Goal: Task Accomplishment & Management: Manage account settings

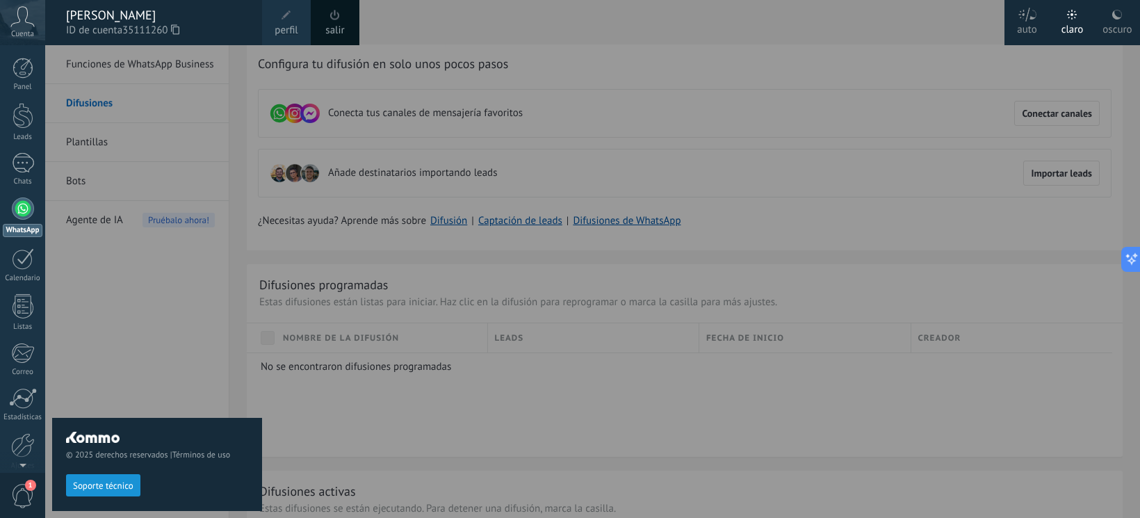
click at [156, 354] on div "© 2025 derechos reservados | Términos de uso Soporte técnico" at bounding box center [157, 281] width 210 height 473
click at [156, 397] on div "© 2025 derechos reservados | Términos de uso Soporte técnico" at bounding box center [157, 281] width 210 height 473
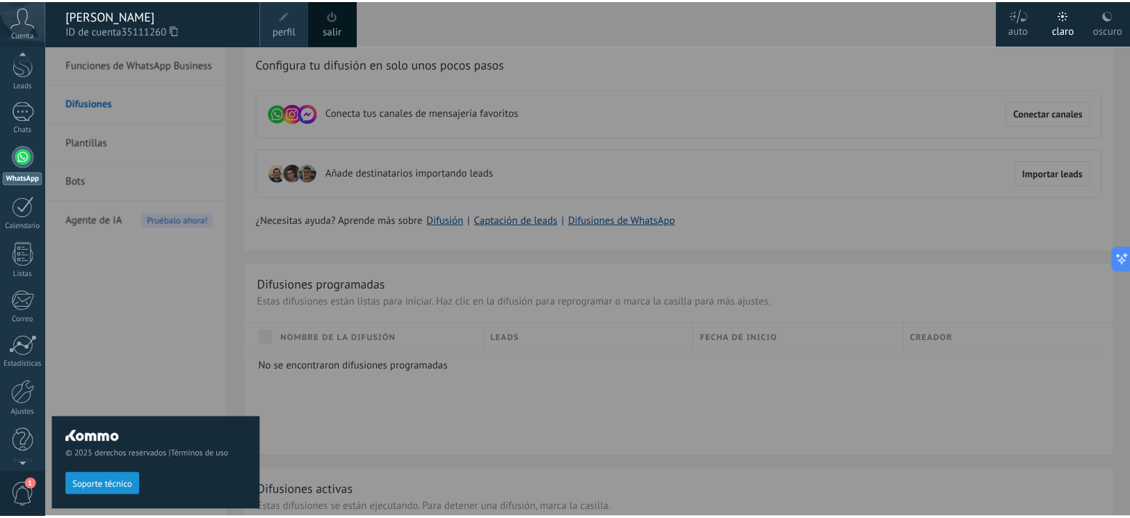
scroll to position [60, 0]
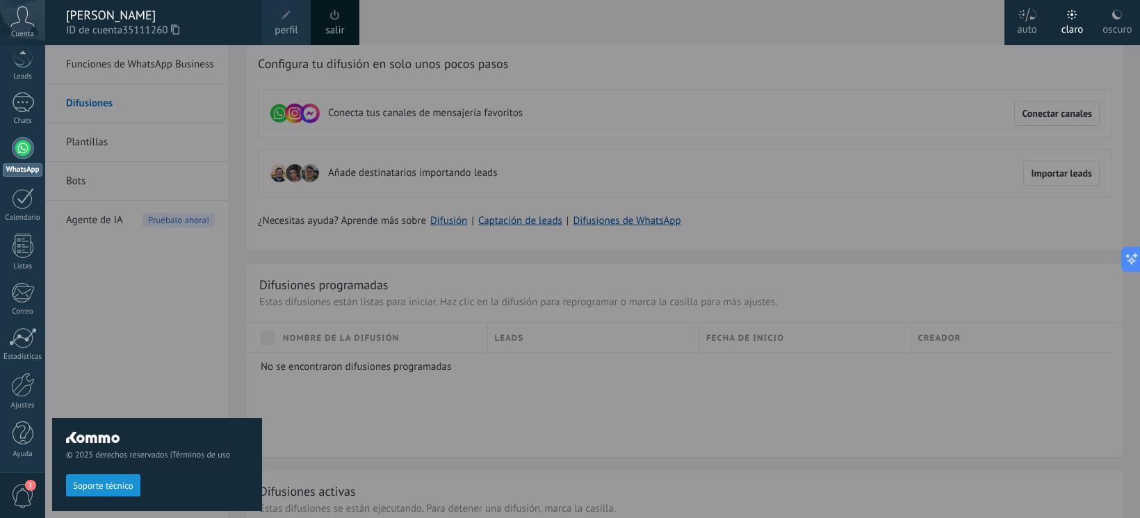
click at [24, 491] on span "1" at bounding box center [23, 496] width 24 height 24
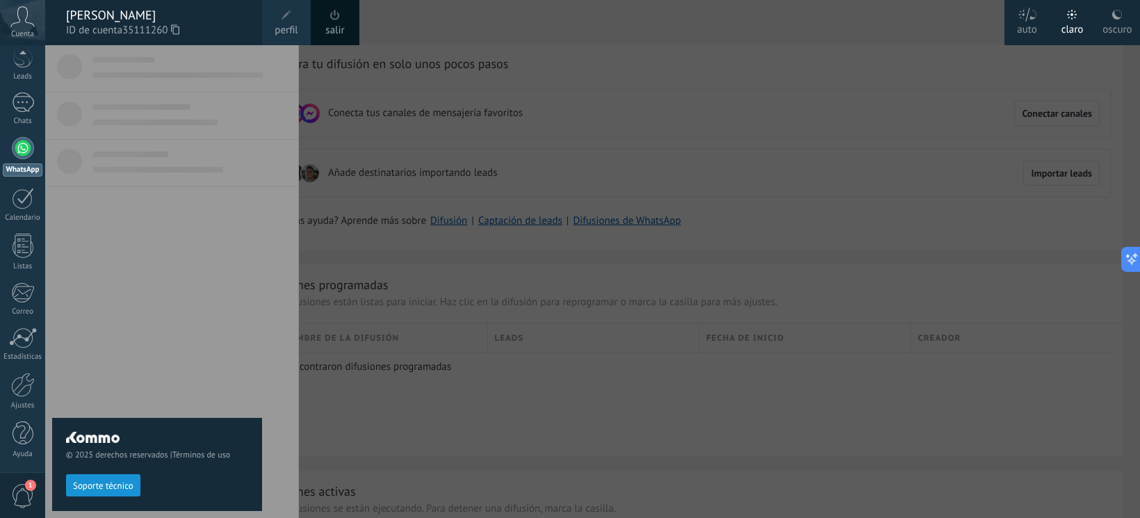
click at [154, 23] on span "35111260" at bounding box center [150, 30] width 57 height 15
click at [289, 17] on span at bounding box center [287, 15] width 10 height 10
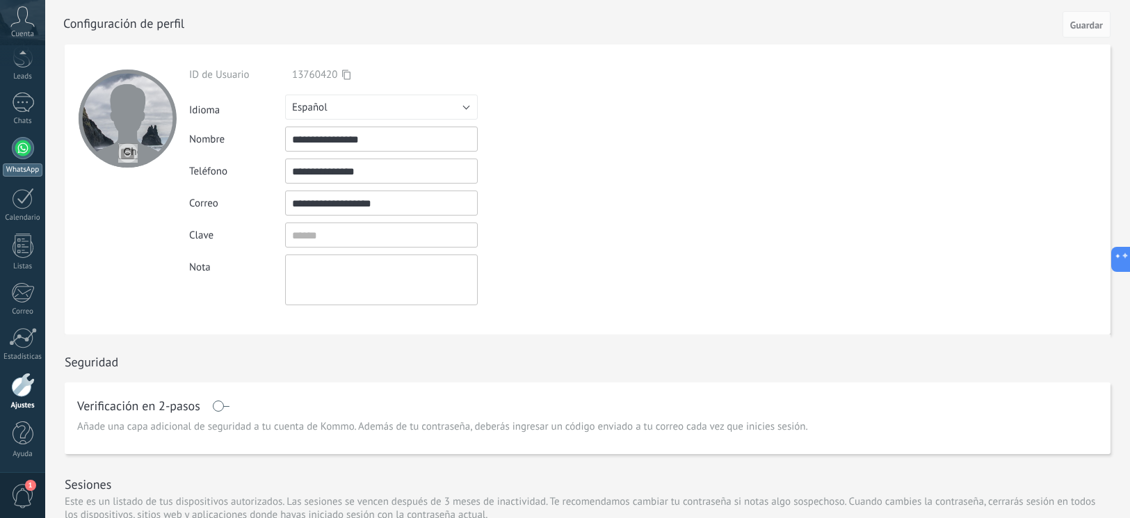
click at [30, 156] on link "WhatsApp" at bounding box center [22, 157] width 45 height 40
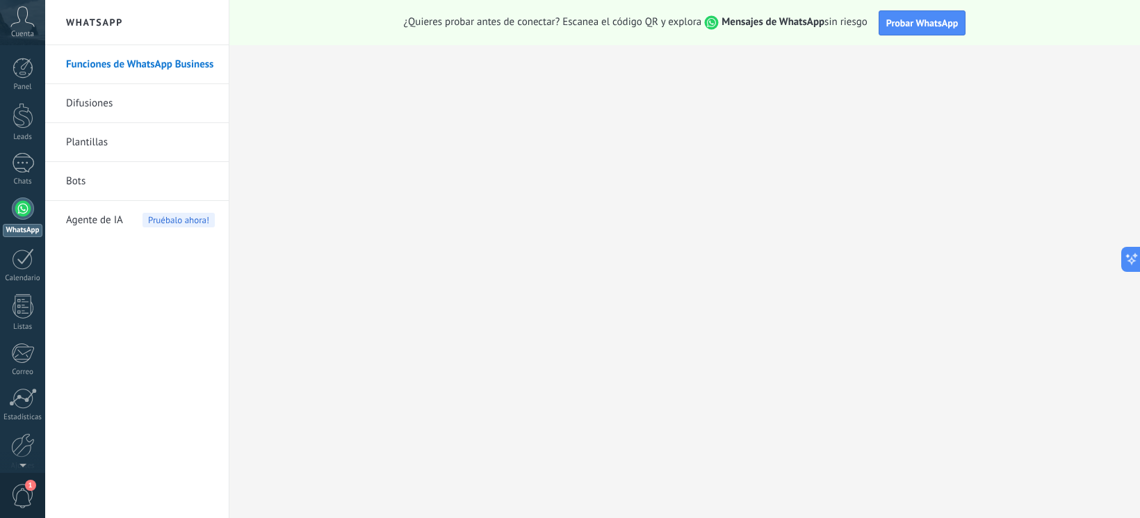
click at [103, 144] on link "Plantillas" at bounding box center [140, 142] width 149 height 39
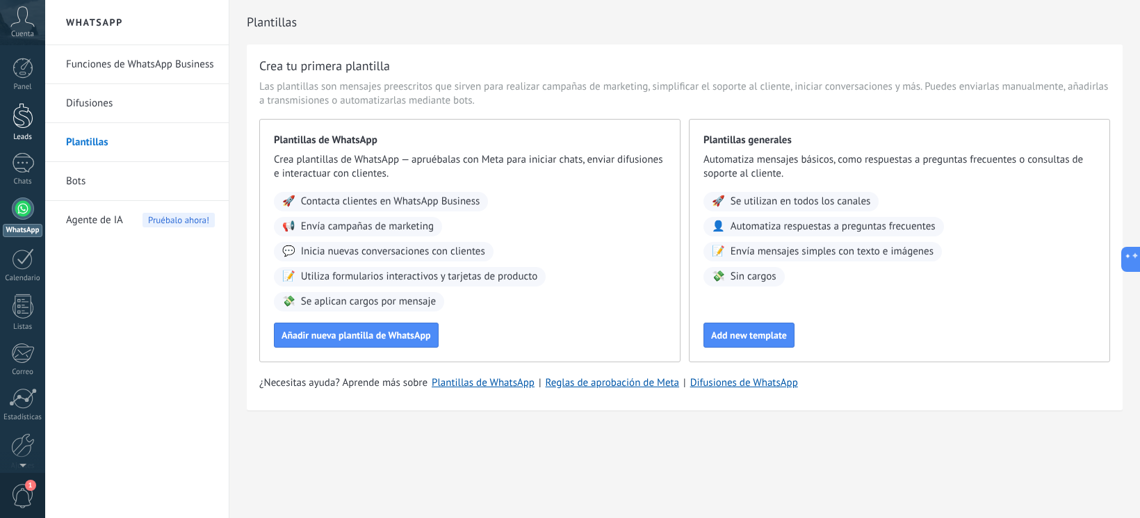
click at [19, 111] on div at bounding box center [23, 116] width 21 height 26
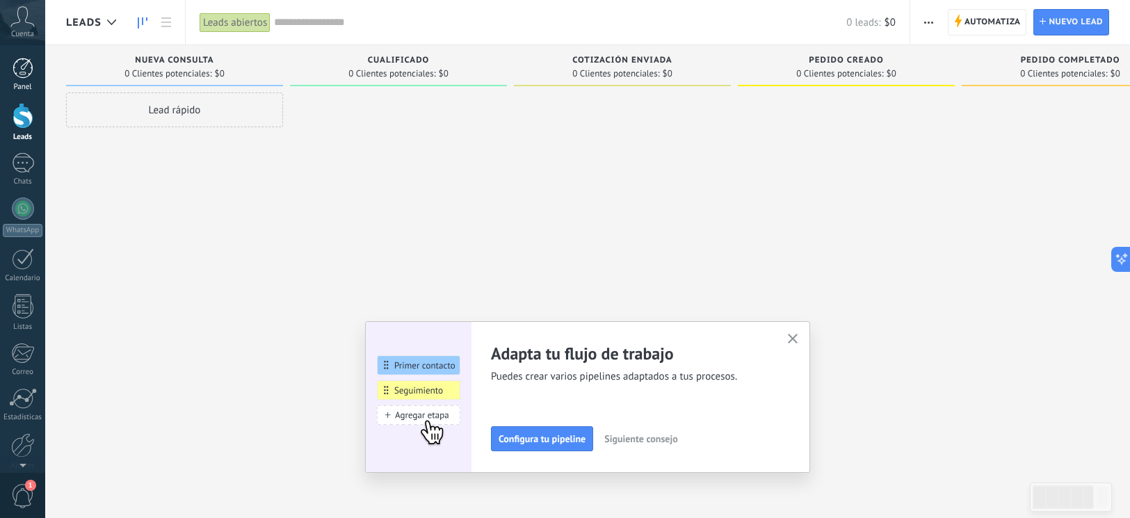
click at [28, 80] on link "Panel" at bounding box center [22, 75] width 45 height 34
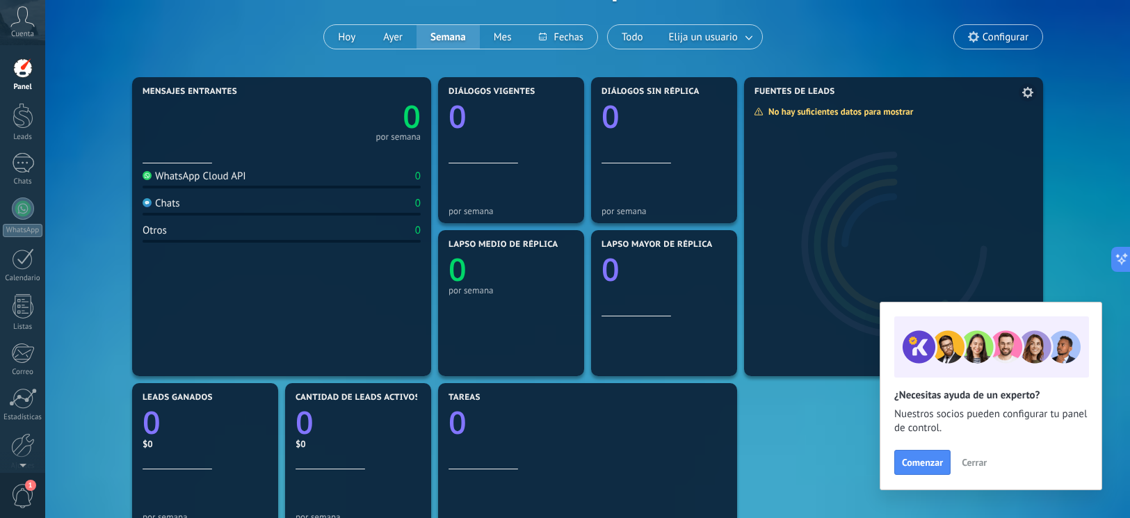
scroll to position [104, 0]
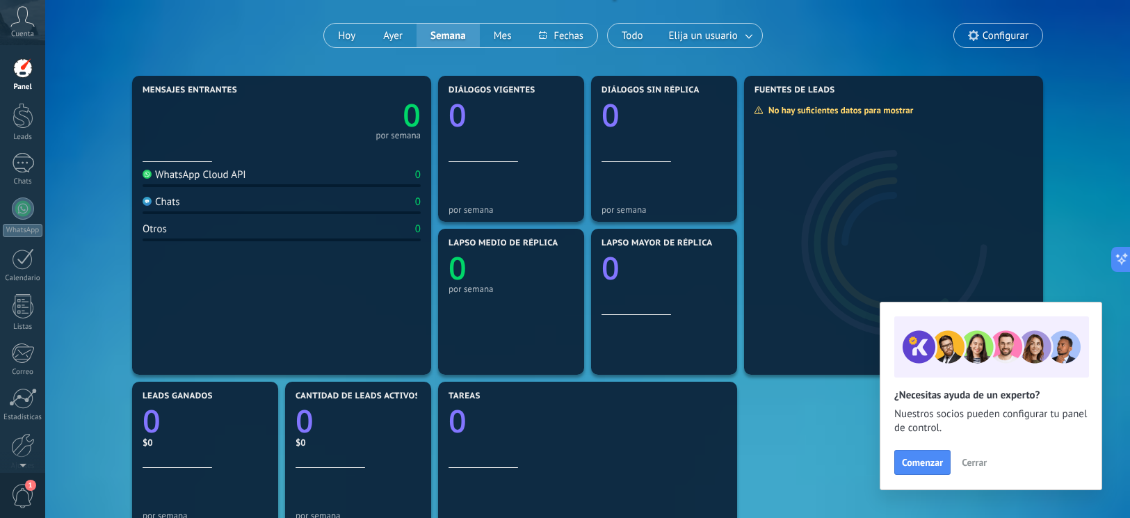
click at [997, 42] on span "Configurar" at bounding box center [998, 36] width 88 height 24
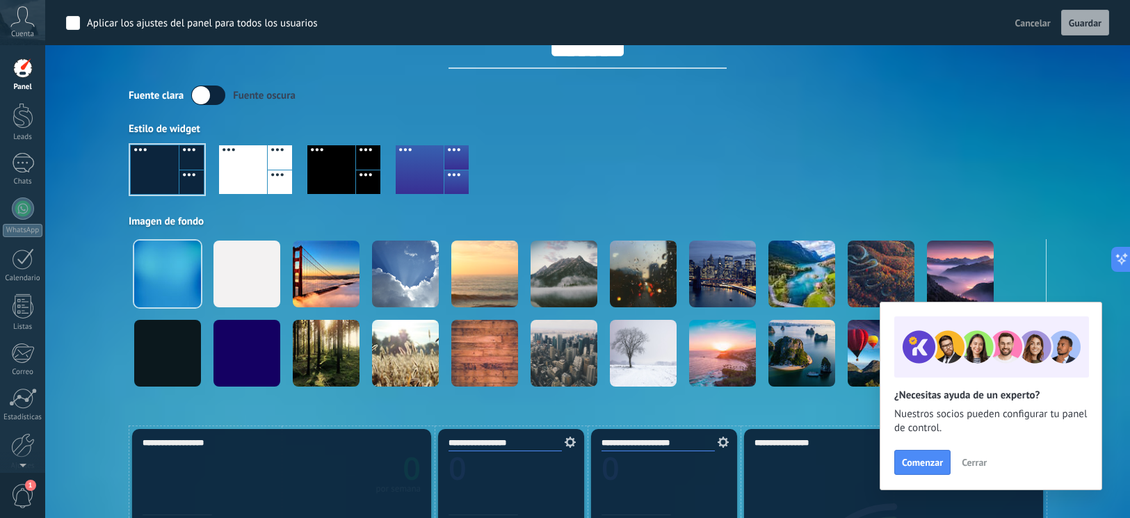
scroll to position [0, 0]
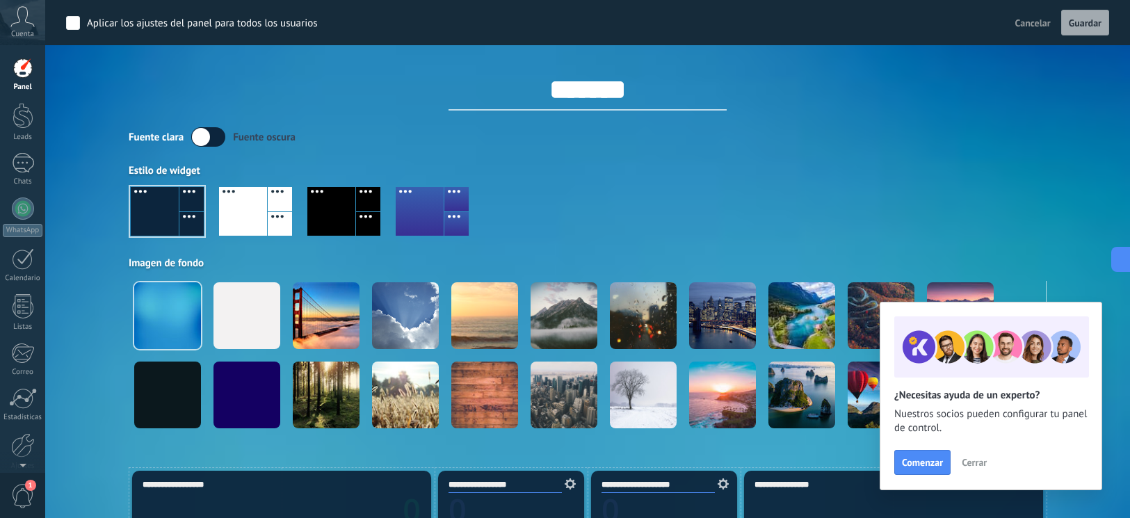
click at [13, 27] on div "Cuenta" at bounding box center [22, 22] width 45 height 45
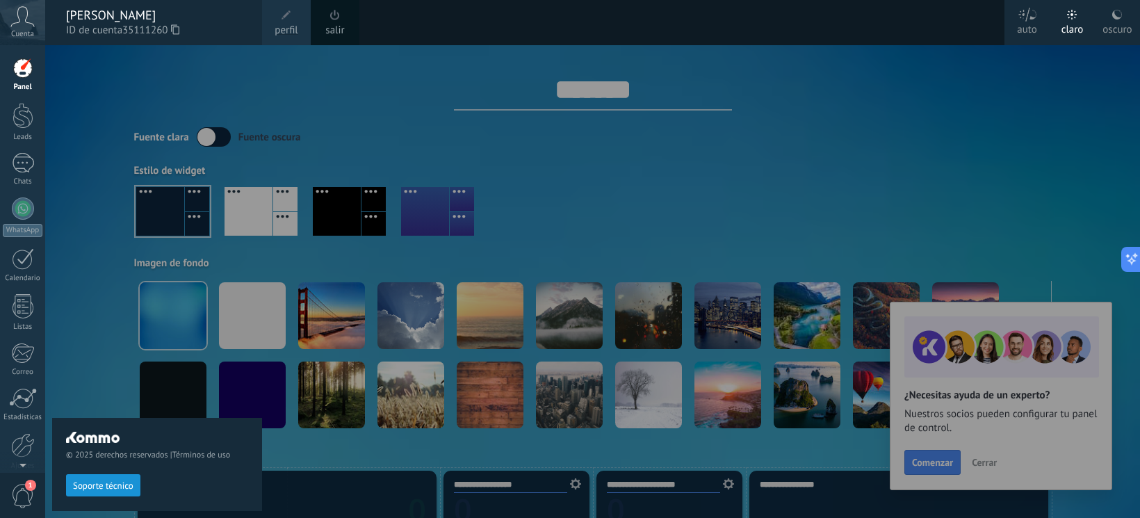
click at [100, 19] on div "[PERSON_NAME]" at bounding box center [157, 15] width 182 height 15
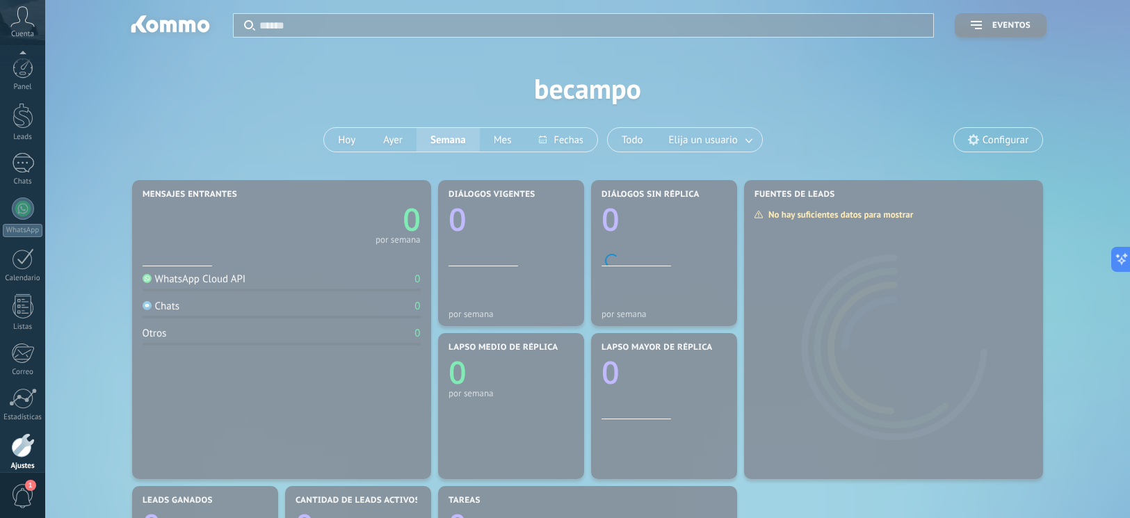
scroll to position [60, 0]
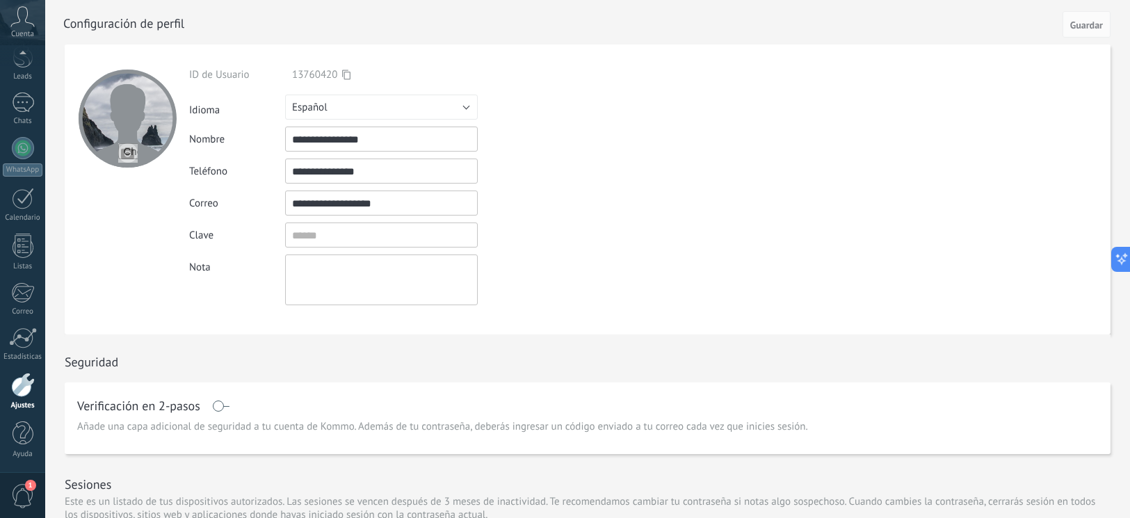
click at [370, 170] on input "**********" at bounding box center [381, 170] width 193 height 25
click at [24, 53] on div "Panel Leads Chats WhatsApp Clientes" at bounding box center [45, 258] width 90 height 427
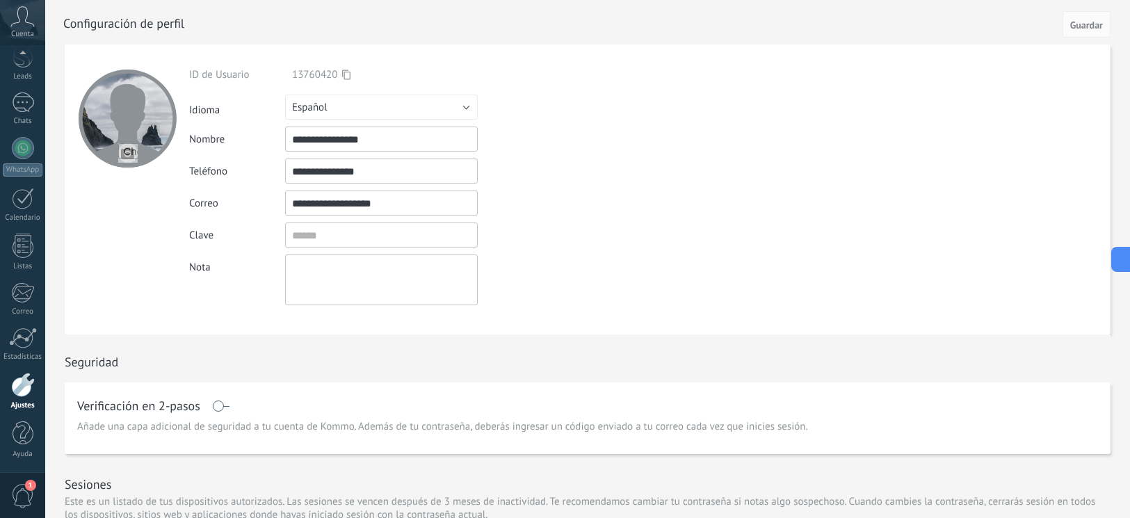
scroll to position [47, 0]
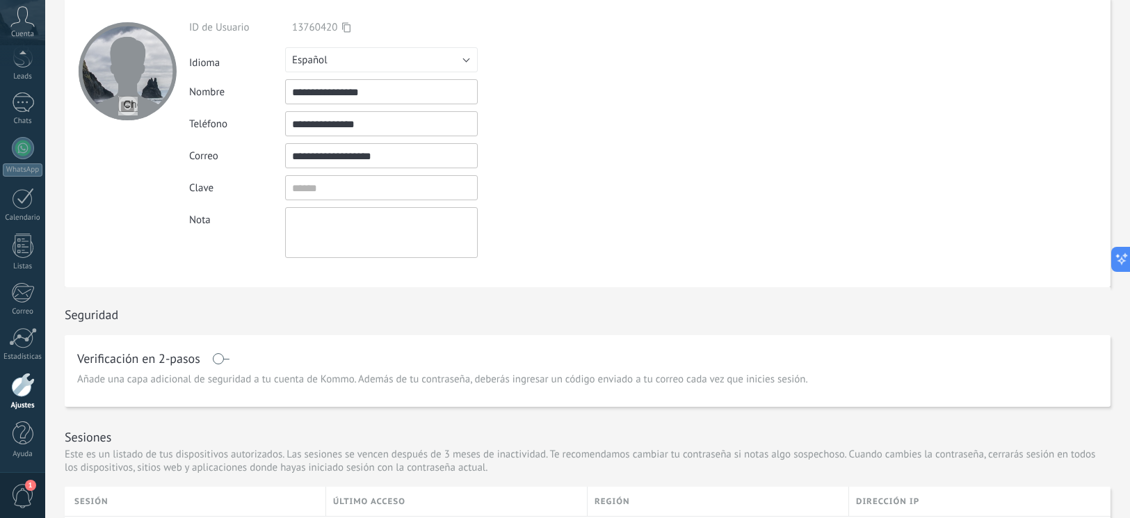
click at [24, 391] on div at bounding box center [23, 385] width 24 height 24
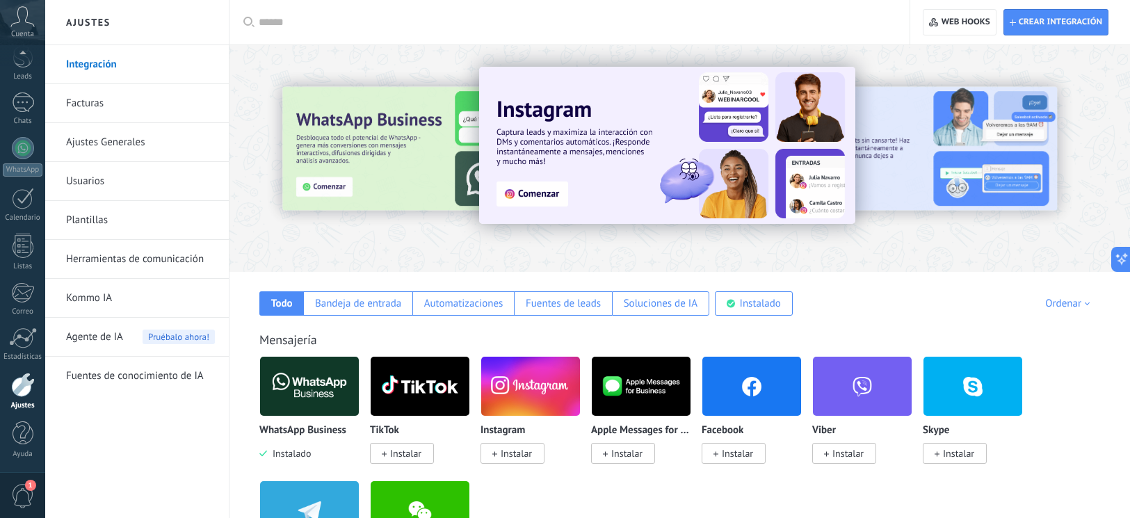
click at [109, 98] on link "Facturas" at bounding box center [140, 103] width 149 height 39
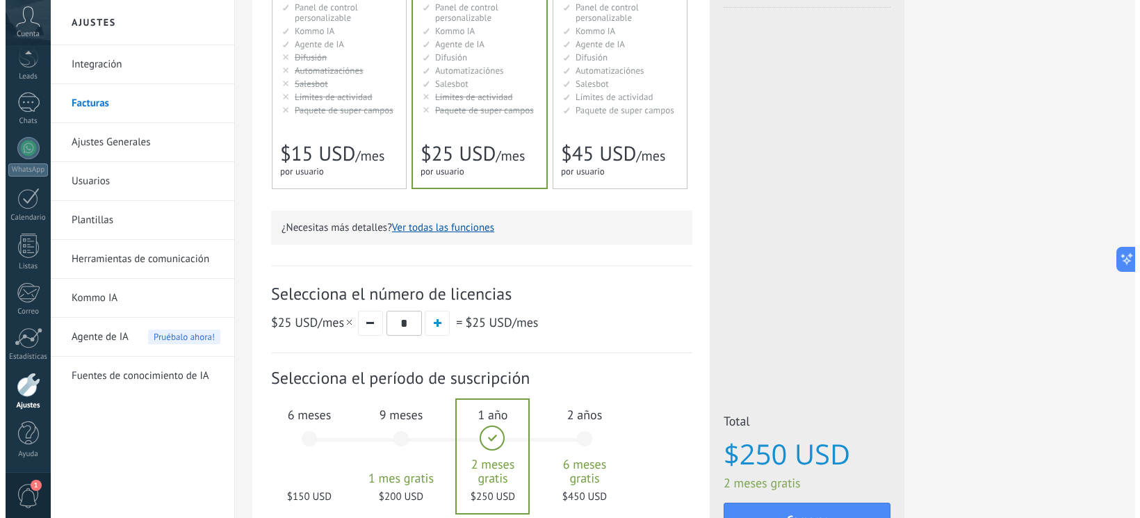
scroll to position [292, 0]
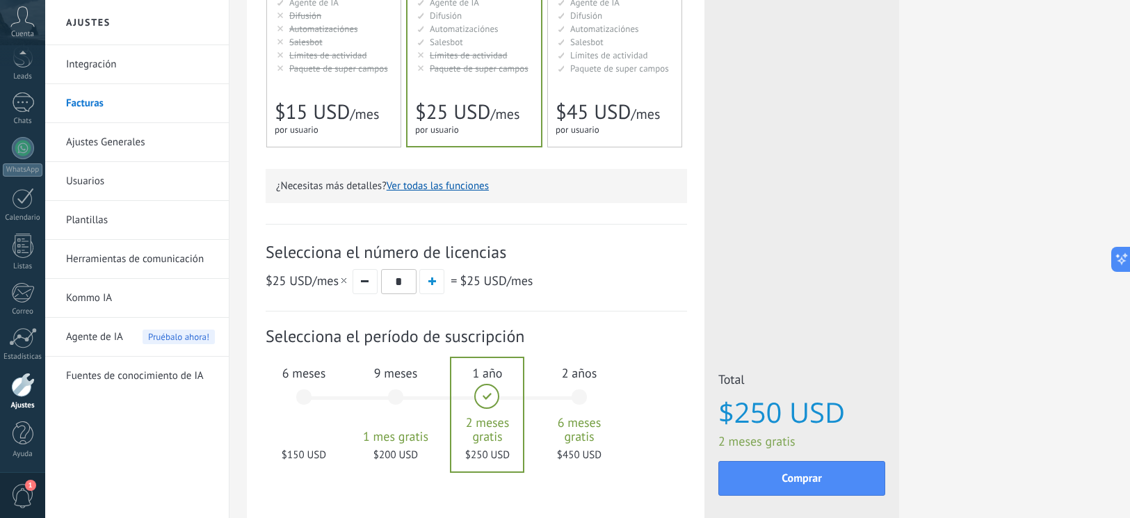
click at [27, 498] on span "1" at bounding box center [23, 496] width 24 height 24
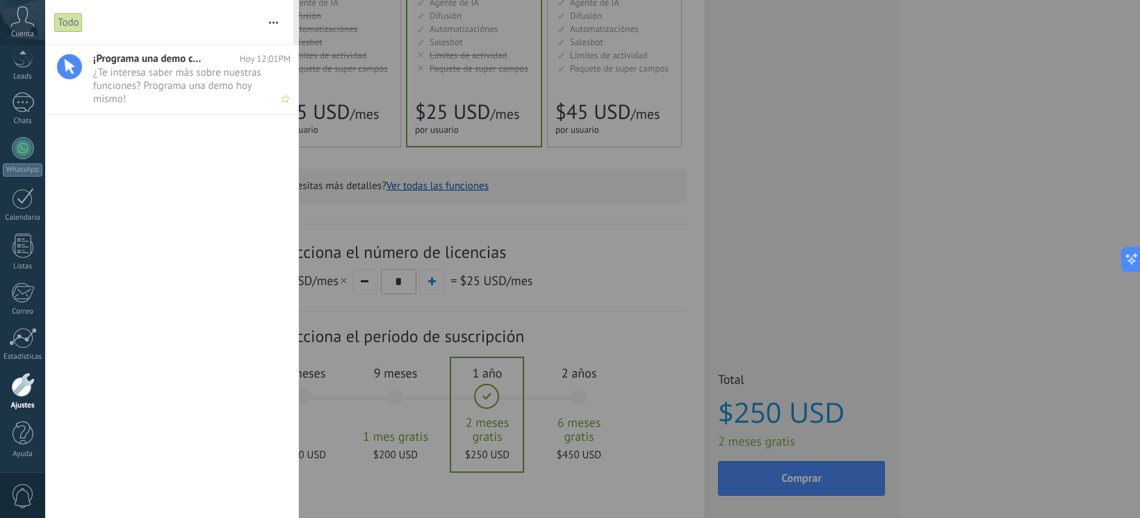
click at [154, 74] on span "¿Te interesa saber más sobre nuestras funciones? Programa una demo hoy mismo! •…" at bounding box center [178, 85] width 171 height 39
